Goal: Transaction & Acquisition: Book appointment/travel/reservation

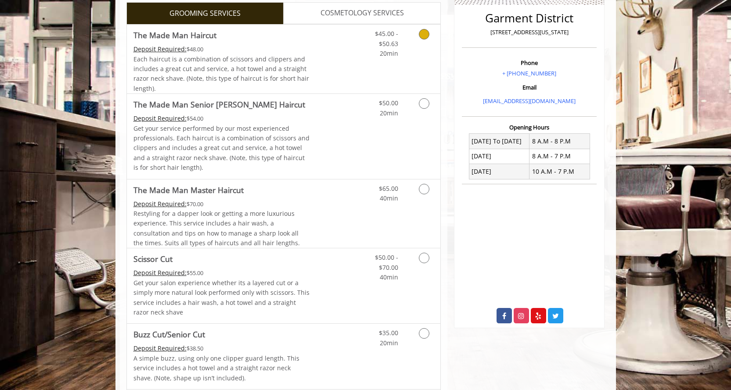
click at [328, 36] on link "Discounted Price" at bounding box center [335, 59] width 52 height 69
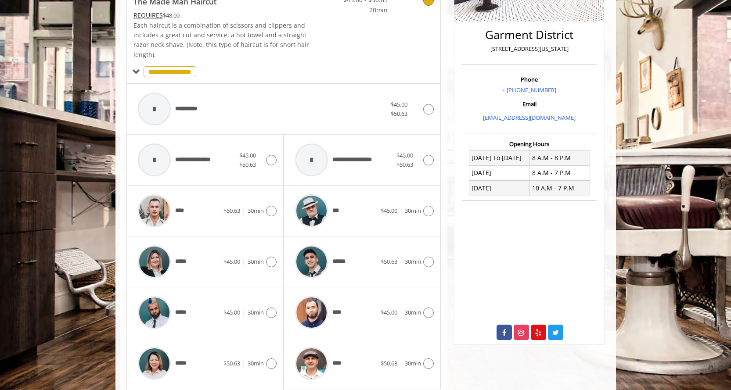
scroll to position [247, 0]
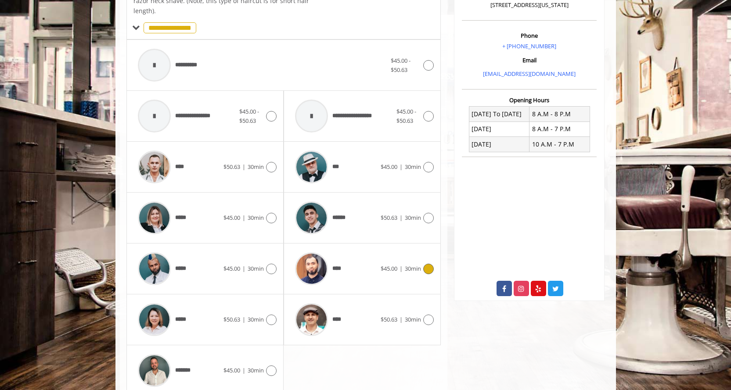
click at [337, 258] on span "****" at bounding box center [316, 269] width 53 height 42
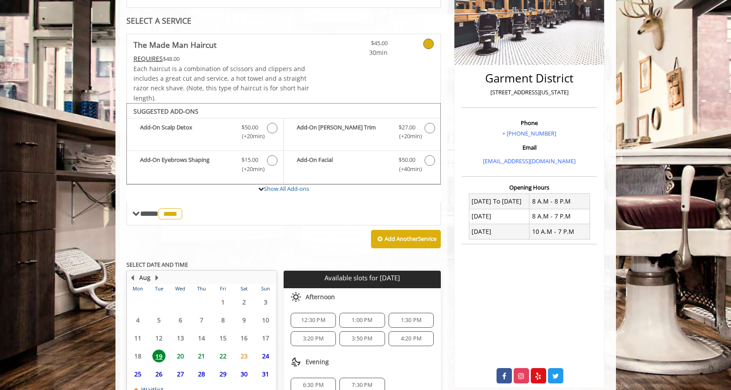
scroll to position [194, 0]
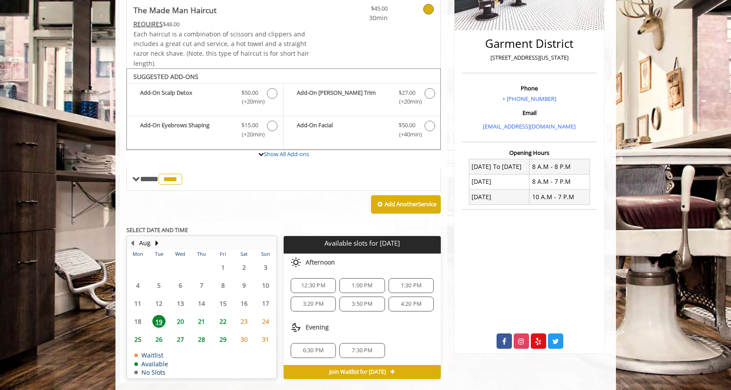
click at [316, 347] on span "6:30 PM" at bounding box center [313, 350] width 21 height 7
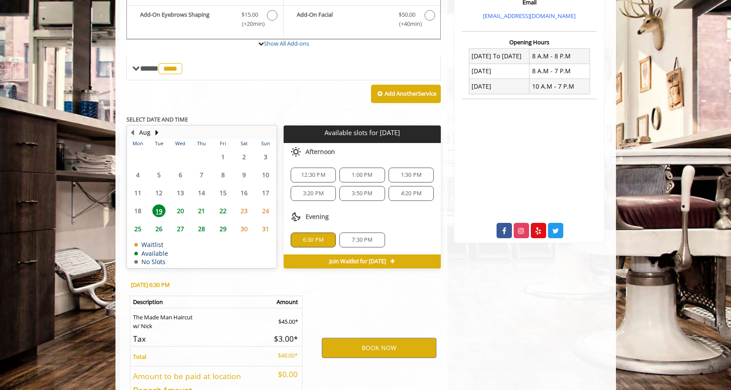
scroll to position [352, 0]
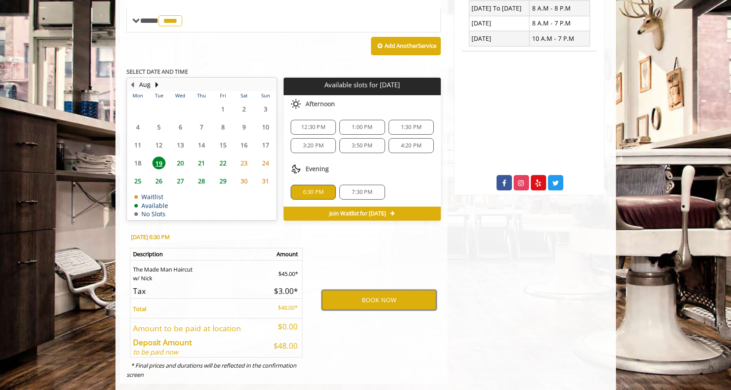
click at [363, 290] on button "BOOK NOW" at bounding box center [379, 300] width 115 height 20
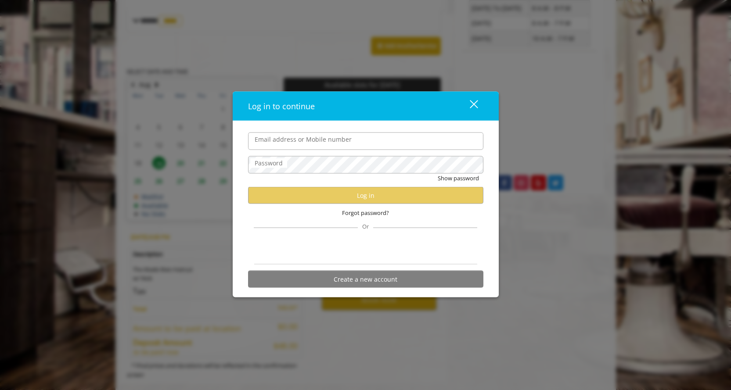
click at [277, 145] on input "Email address or Mobile number" at bounding box center [365, 141] width 235 height 18
click at [484, 217] on div "Email address or Mobile number Password Show password Log in Forgot password? O…" at bounding box center [365, 212] width 248 height 160
click at [477, 107] on button "close" at bounding box center [468, 106] width 30 height 18
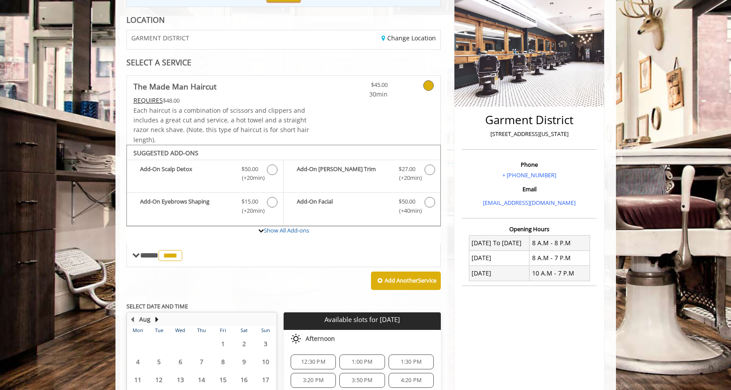
scroll to position [263, 0]
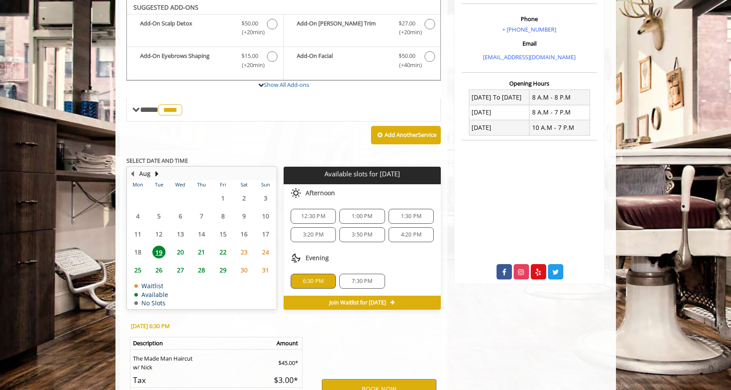
click at [322, 278] on span "6:30 PM" at bounding box center [313, 281] width 21 height 7
click at [362, 227] on div "3:50 PM" at bounding box center [361, 234] width 45 height 15
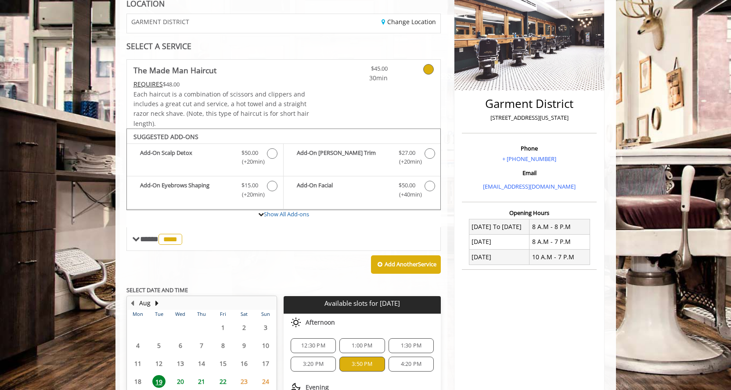
scroll to position [133, 0]
